Goal: Transaction & Acquisition: Download file/media

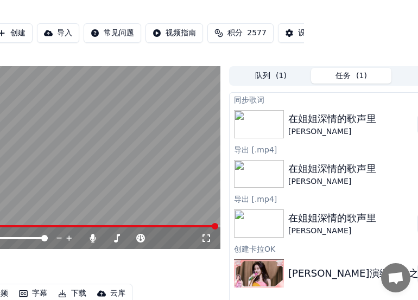
scroll to position [0, 169]
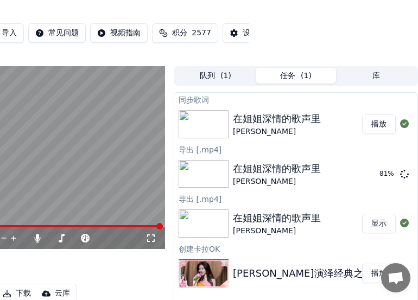
click at [373, 134] on button "播放" at bounding box center [379, 125] width 34 height 20
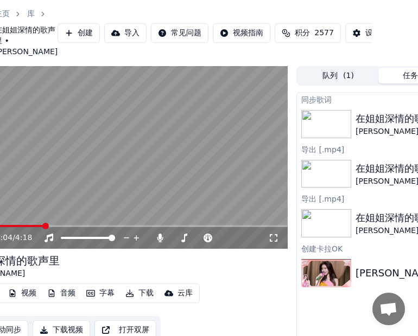
scroll to position [0, 169]
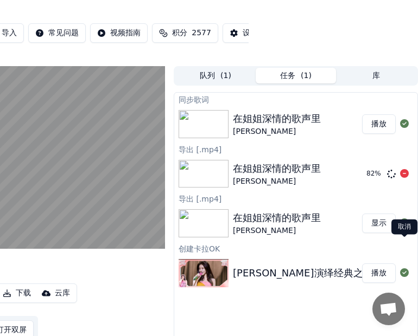
click at [407, 178] on icon at bounding box center [404, 173] width 9 height 9
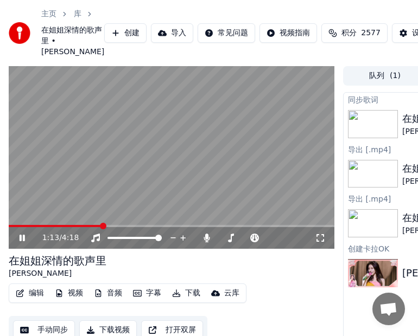
scroll to position [120, 0]
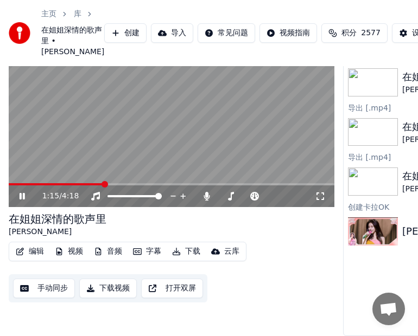
click at [188, 244] on button "下载" at bounding box center [186, 251] width 37 height 15
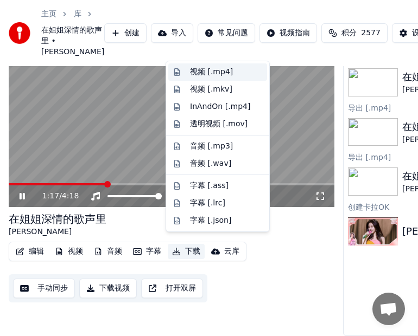
click at [200, 71] on div "视频 [.mp4]" at bounding box center [211, 72] width 43 height 11
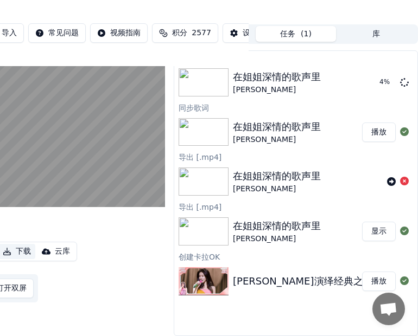
scroll to position [53, 0]
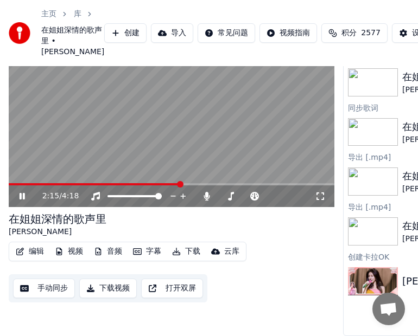
click at [23, 200] on icon at bounding box center [22, 196] width 5 height 7
click at [149, 259] on button "字幕" at bounding box center [147, 251] width 37 height 15
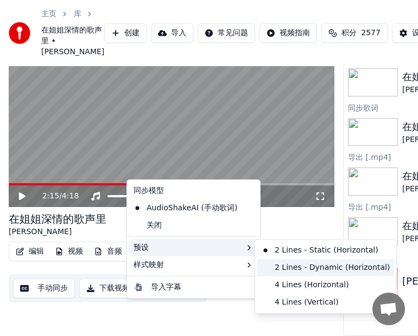
click at [302, 270] on div "2 Lines - Dynamic (Horizontal)" at bounding box center [325, 267] width 137 height 17
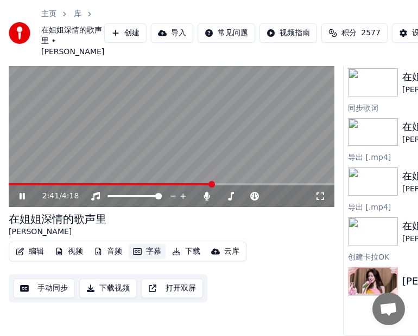
scroll to position [0, 0]
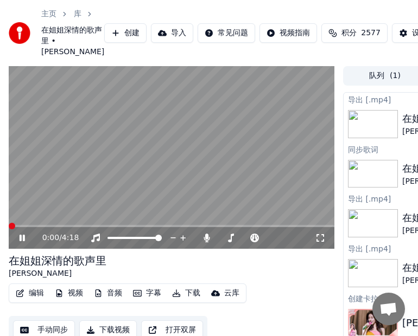
click at [9, 230] on span at bounding box center [12, 226] width 7 height 7
click at [56, 227] on span at bounding box center [172, 226] width 326 height 2
click at [23, 241] on icon at bounding box center [22, 238] width 5 height 7
